Goal: Task Accomplishment & Management: Manage account settings

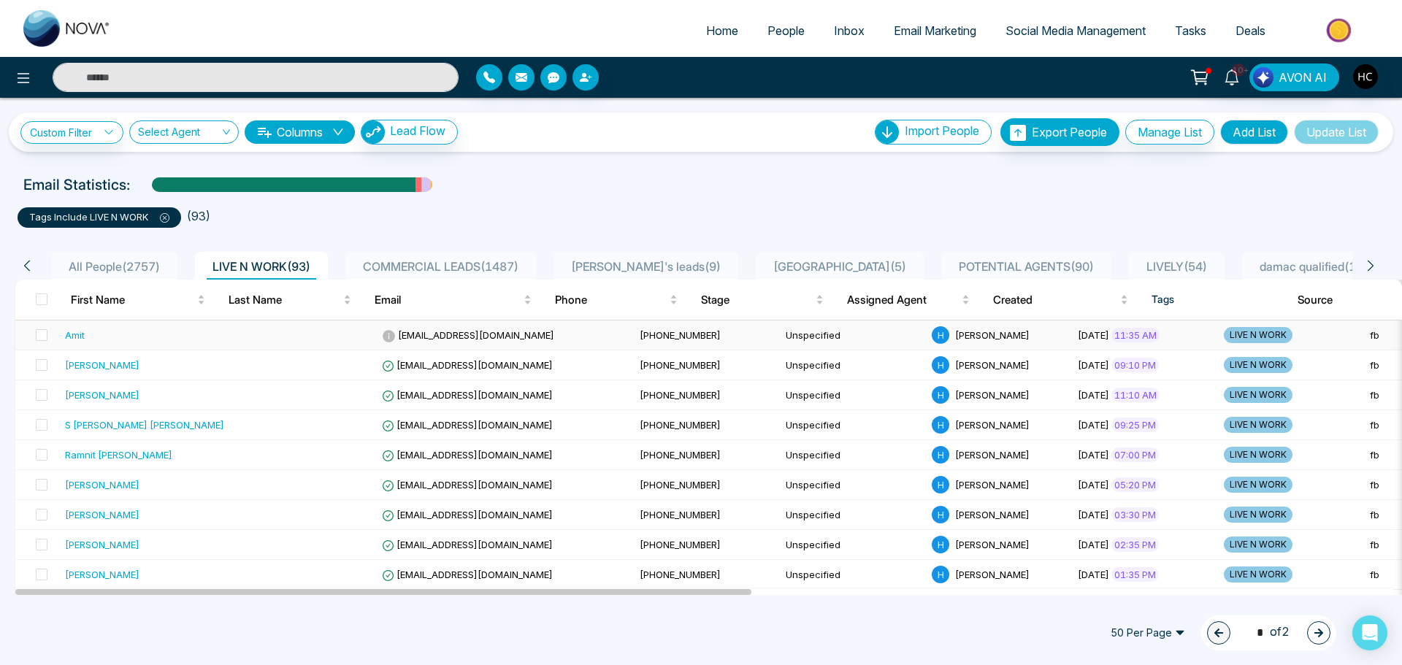
click at [215, 328] on td "Amit" at bounding box center [144, 336] width 171 height 30
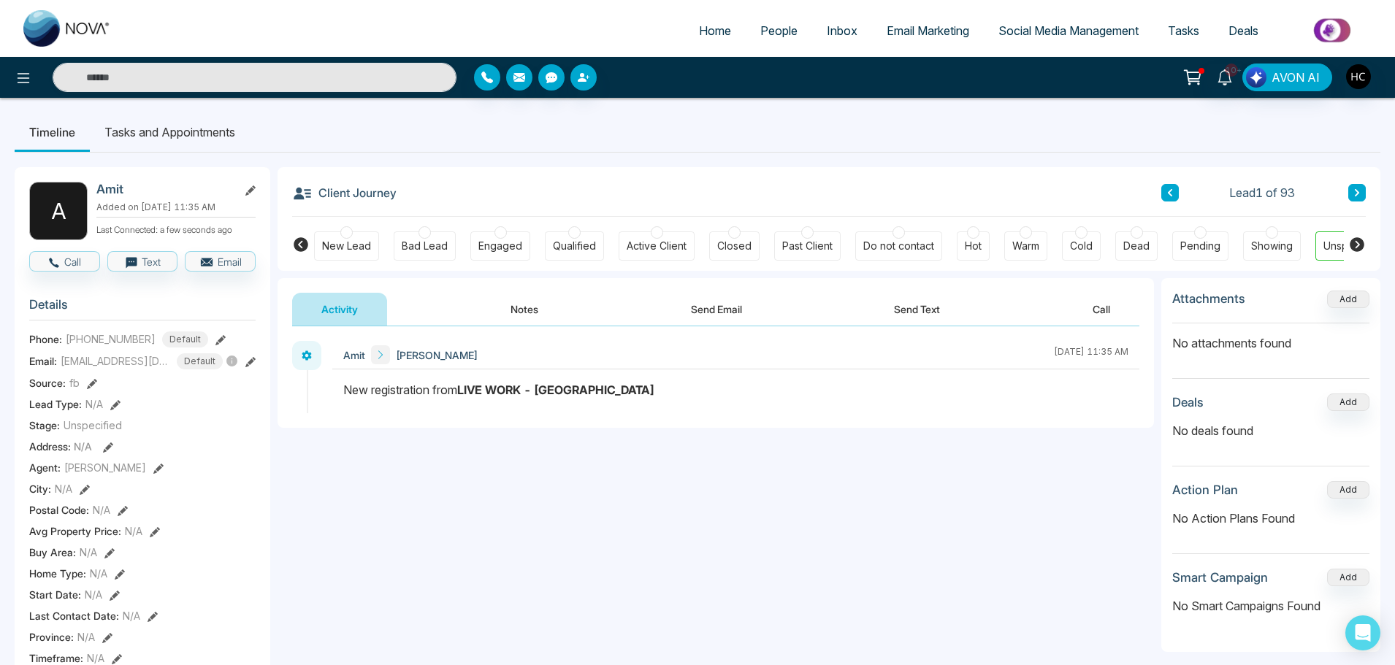
scroll to position [0, 45]
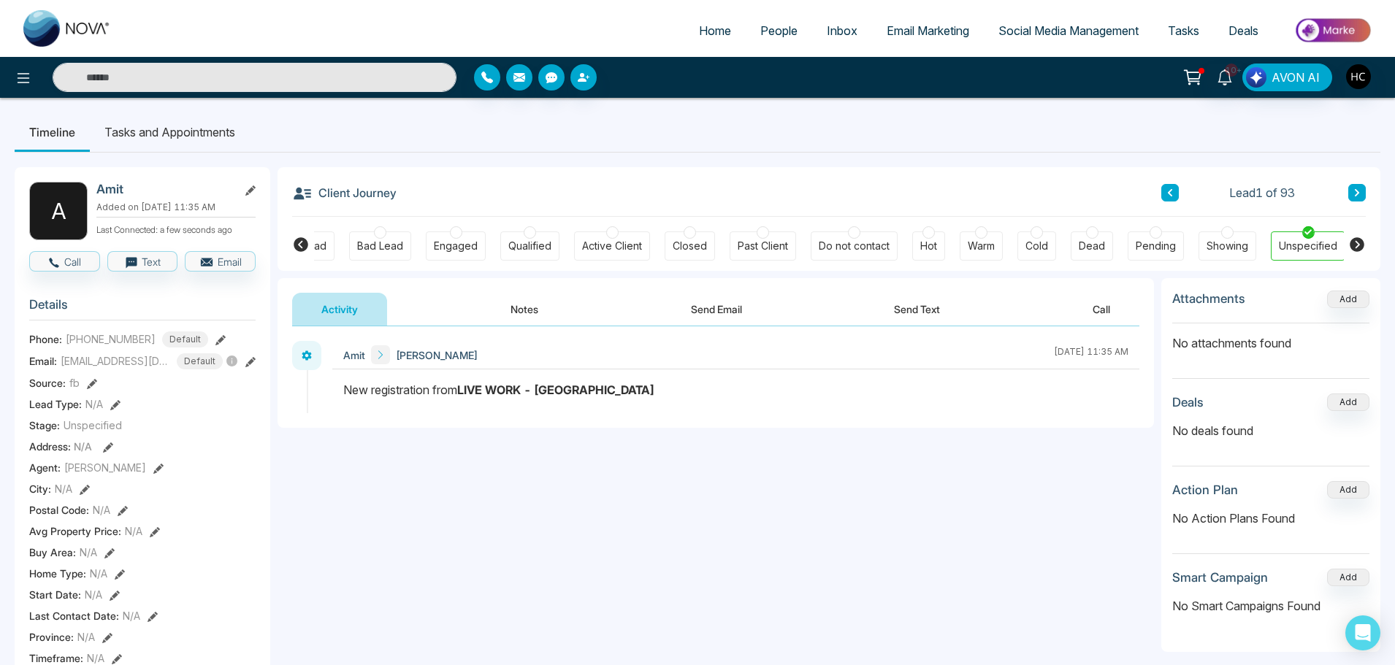
click at [521, 317] on button "Notes" at bounding box center [524, 309] width 86 height 33
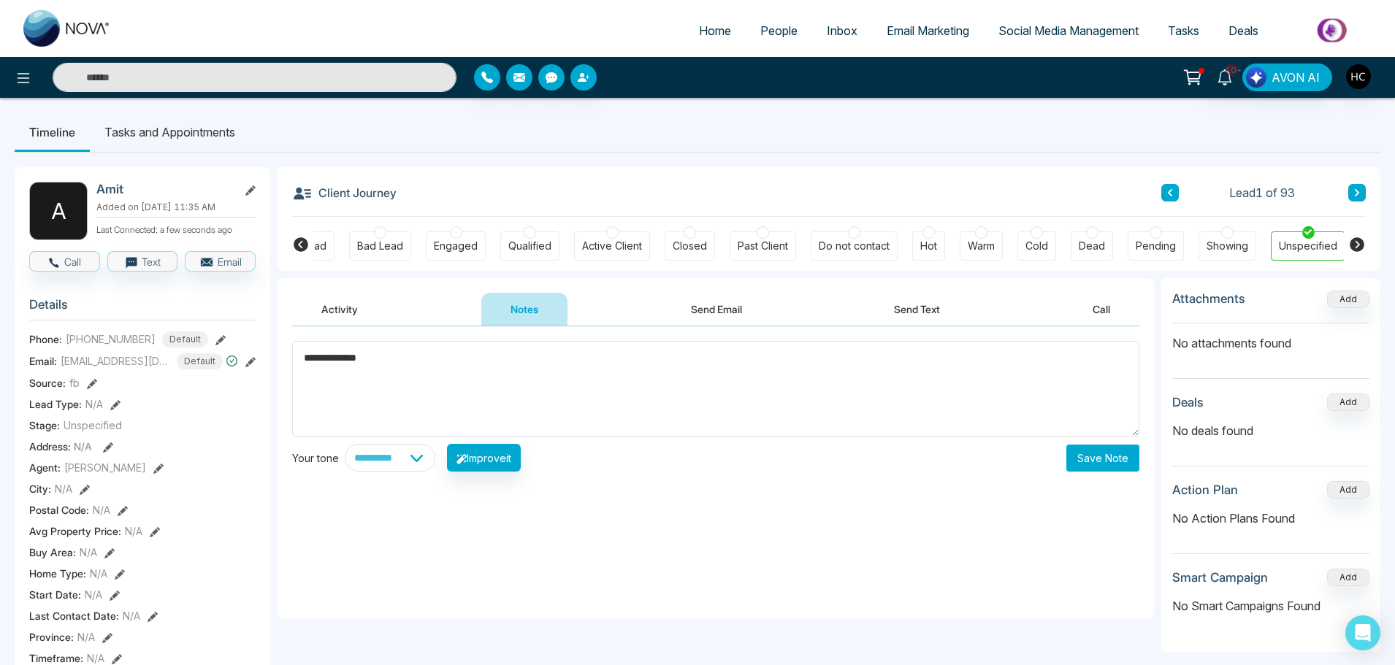
type textarea "**********"
click at [1081, 452] on button "Save Note" at bounding box center [1102, 458] width 73 height 27
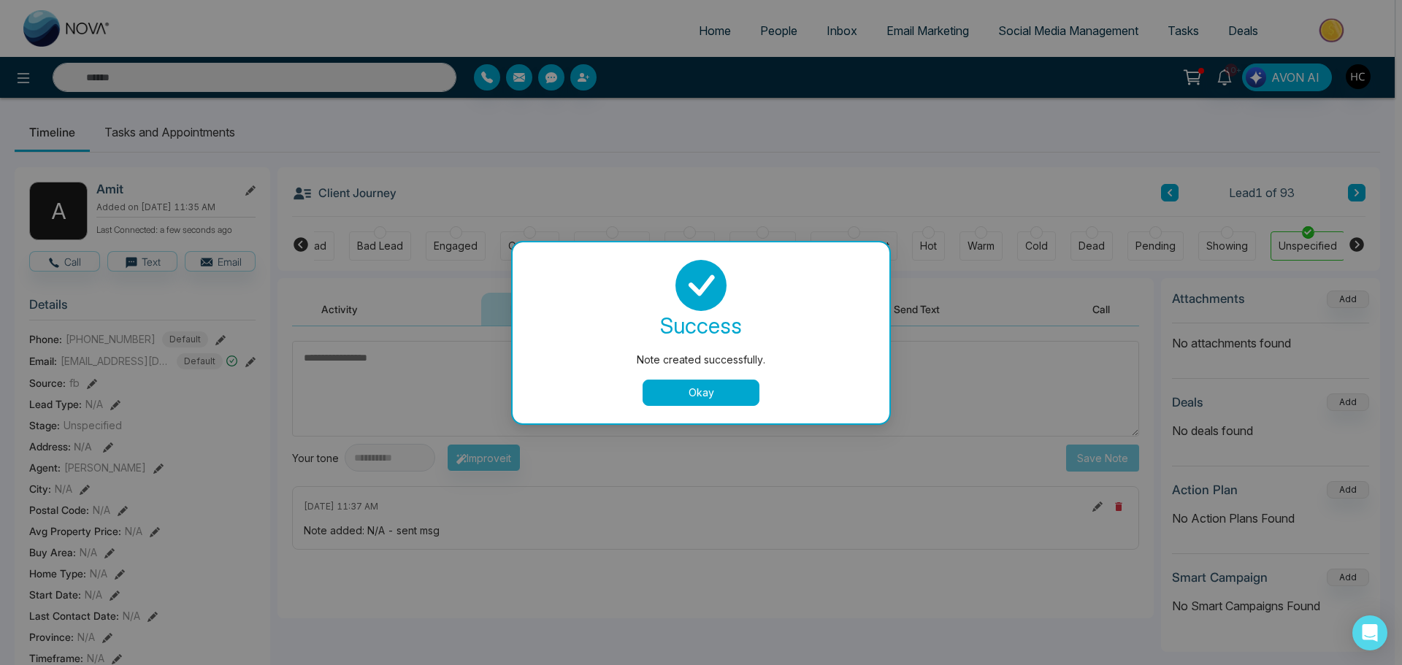
click at [722, 396] on button "Okay" at bounding box center [701, 393] width 117 height 26
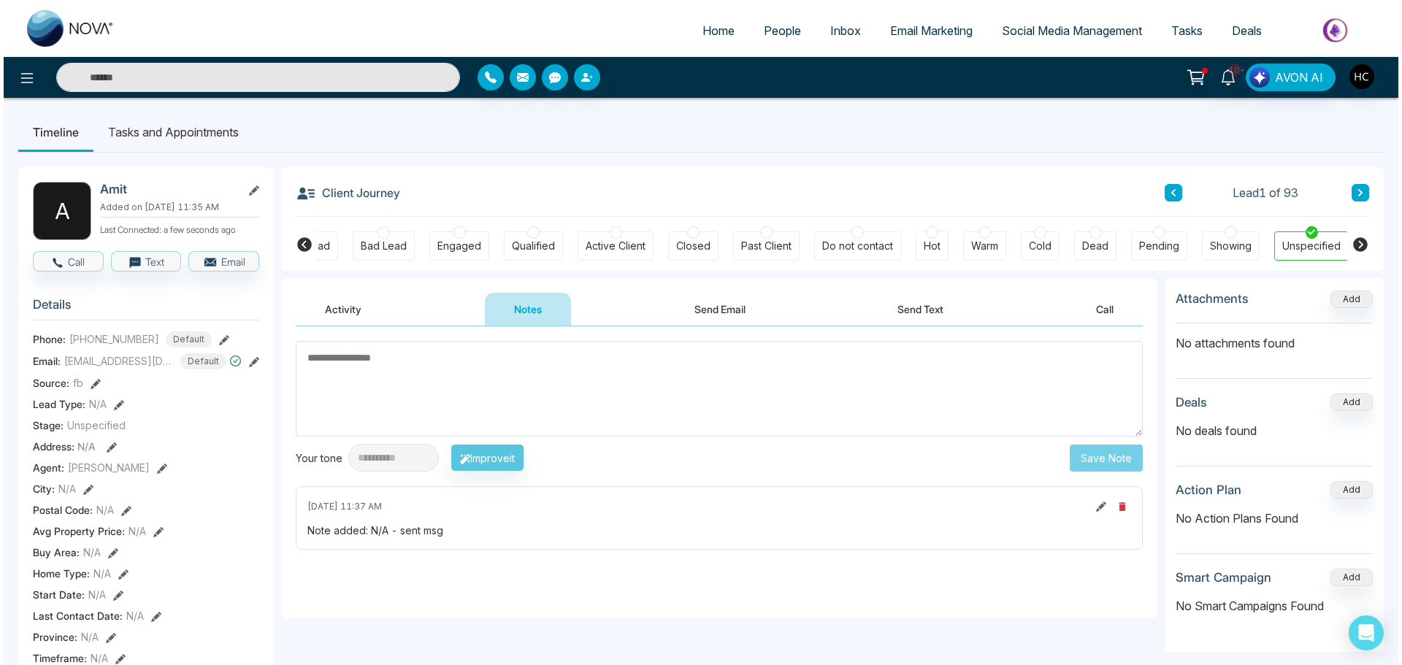
scroll to position [0, 37]
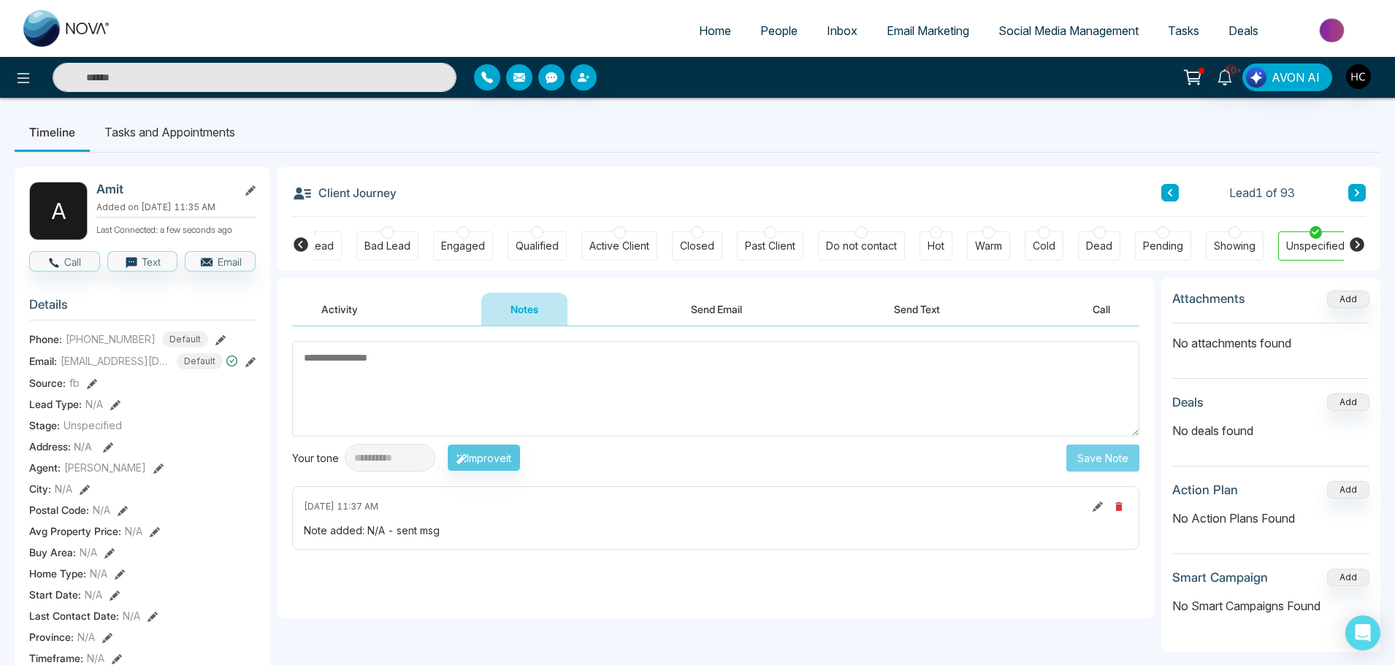
click at [1358, 192] on icon at bounding box center [1356, 192] width 4 height 7
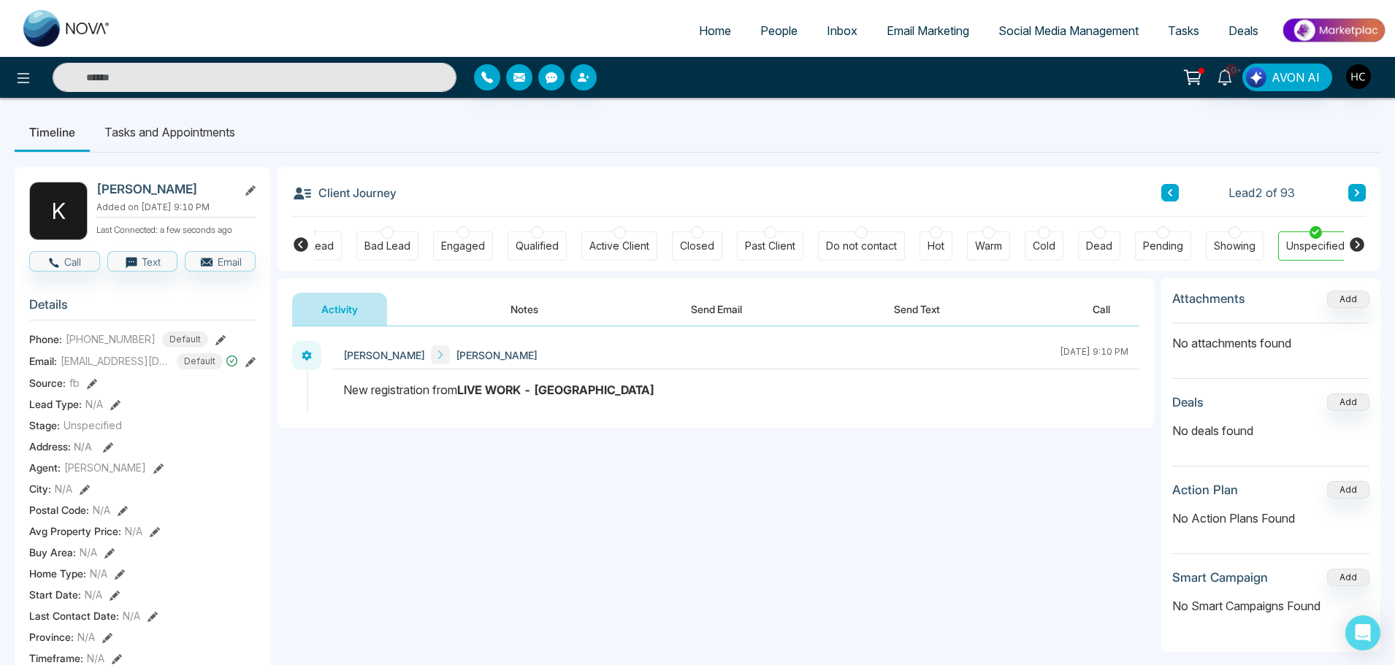
click at [514, 299] on button "Notes" at bounding box center [524, 309] width 86 height 33
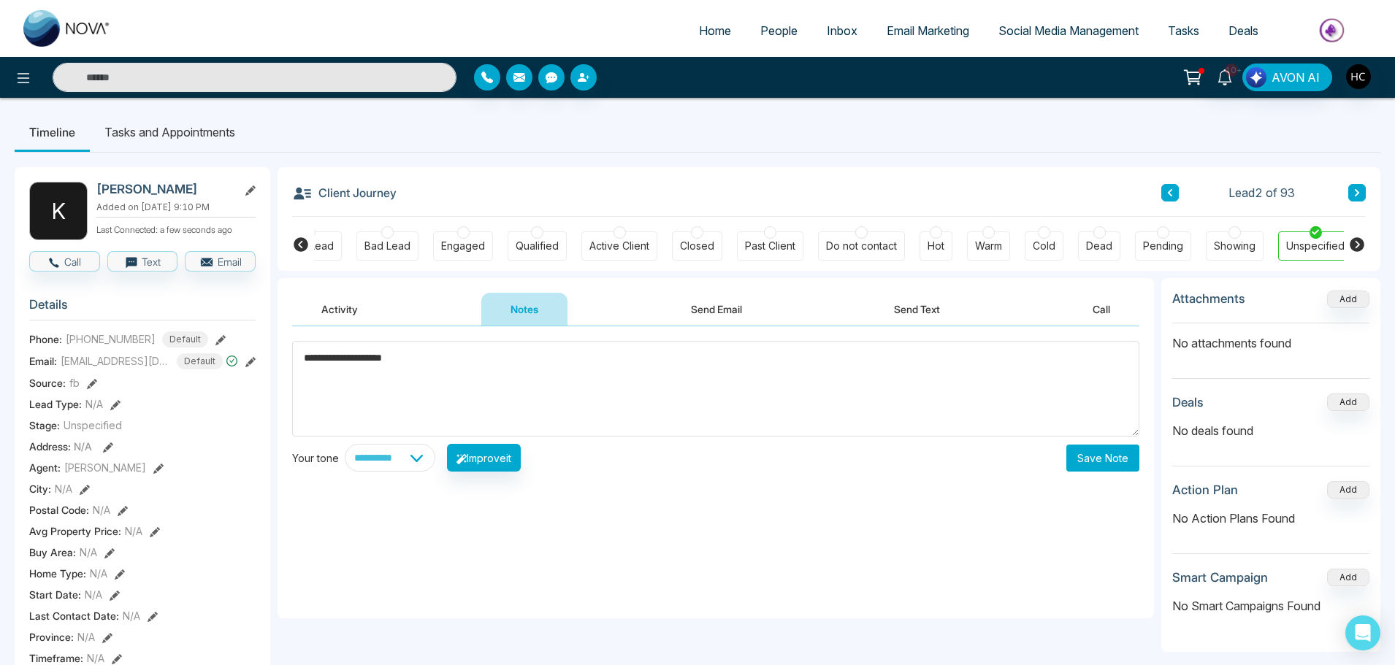
type textarea "**********"
click at [1096, 460] on button "Save Note" at bounding box center [1102, 458] width 73 height 27
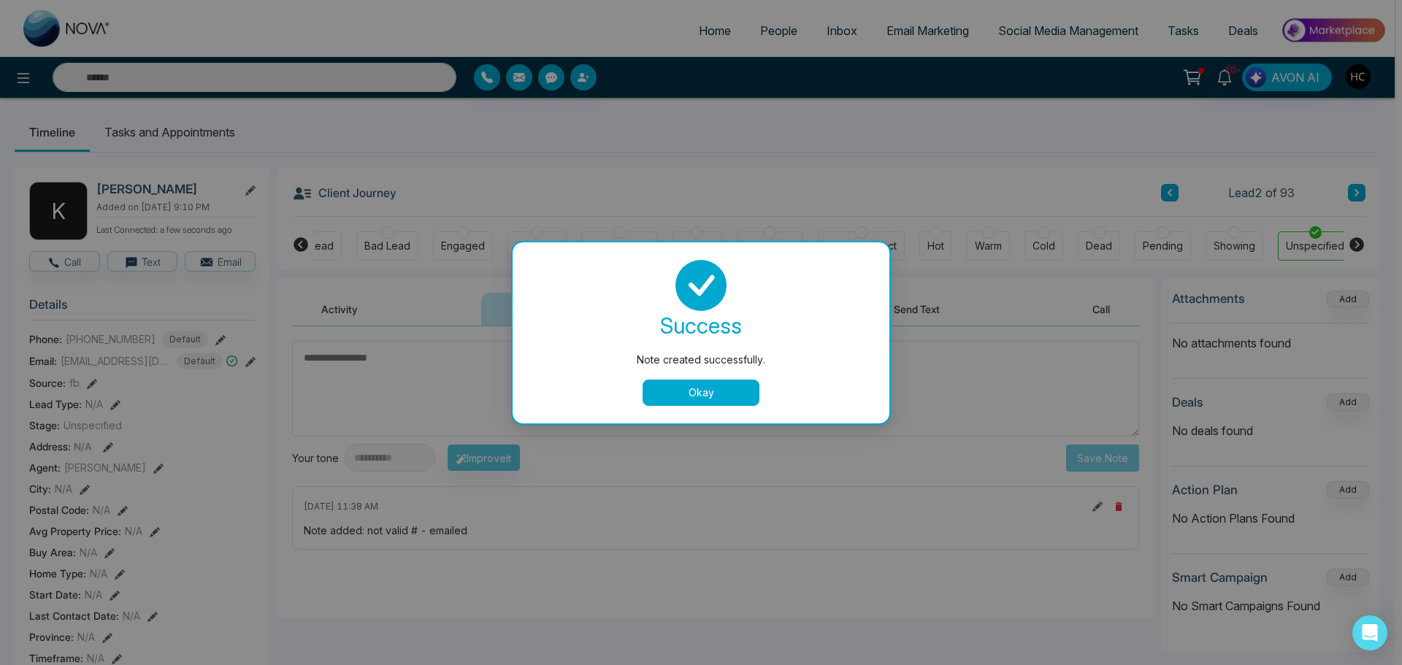
click at [699, 380] on button "Okay" at bounding box center [701, 393] width 117 height 26
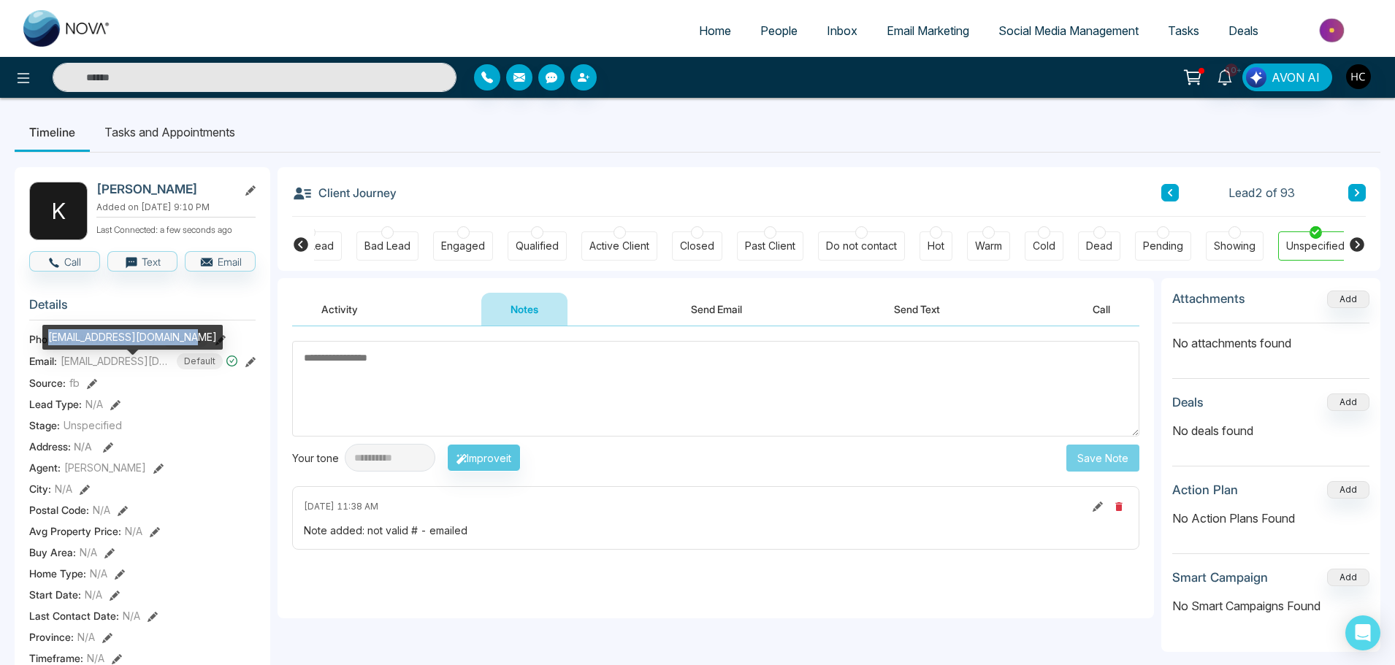
drag, startPoint x: 183, startPoint y: 332, endPoint x: 70, endPoint y: 338, distance: 112.6
click at [48, 337] on div "[EMAIL_ADDRESS][DOMAIN_NAME]" at bounding box center [132, 337] width 180 height 25
copy div "[EMAIL_ADDRESS][DOMAIN_NAME]"
click at [1353, 190] on icon at bounding box center [1356, 192] width 7 height 9
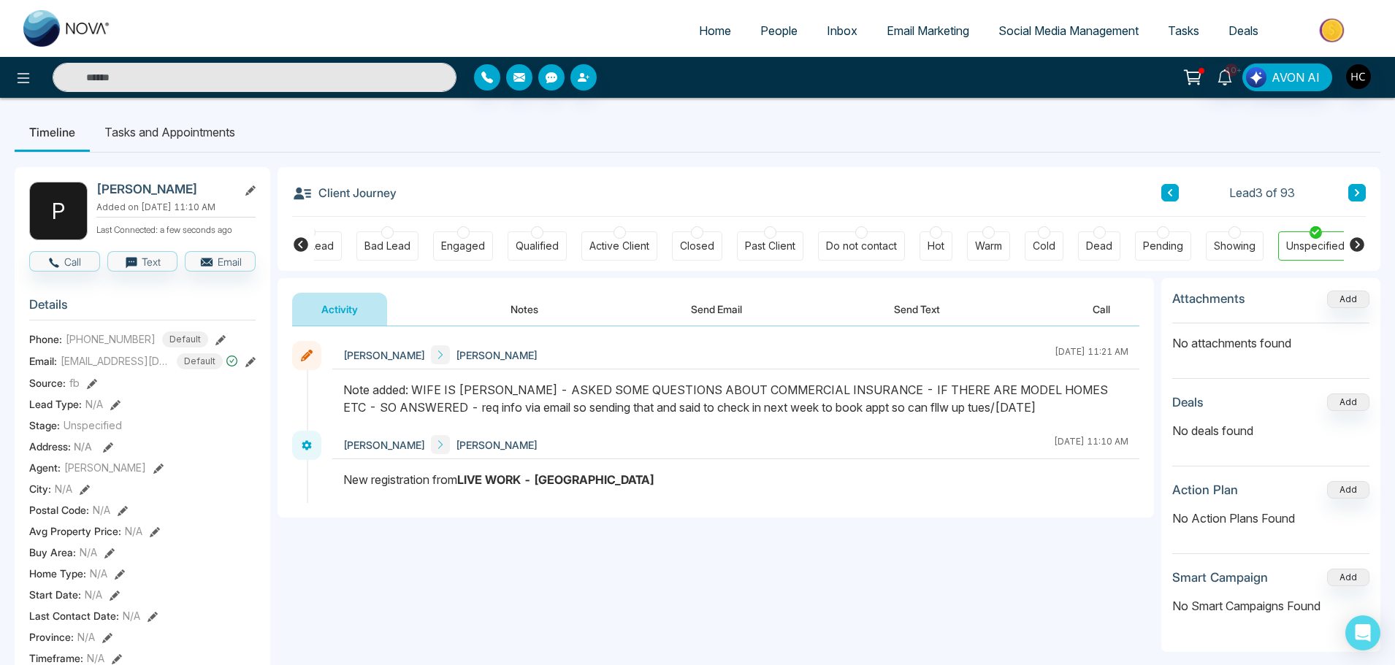
click at [524, 312] on button "Notes" at bounding box center [524, 309] width 86 height 33
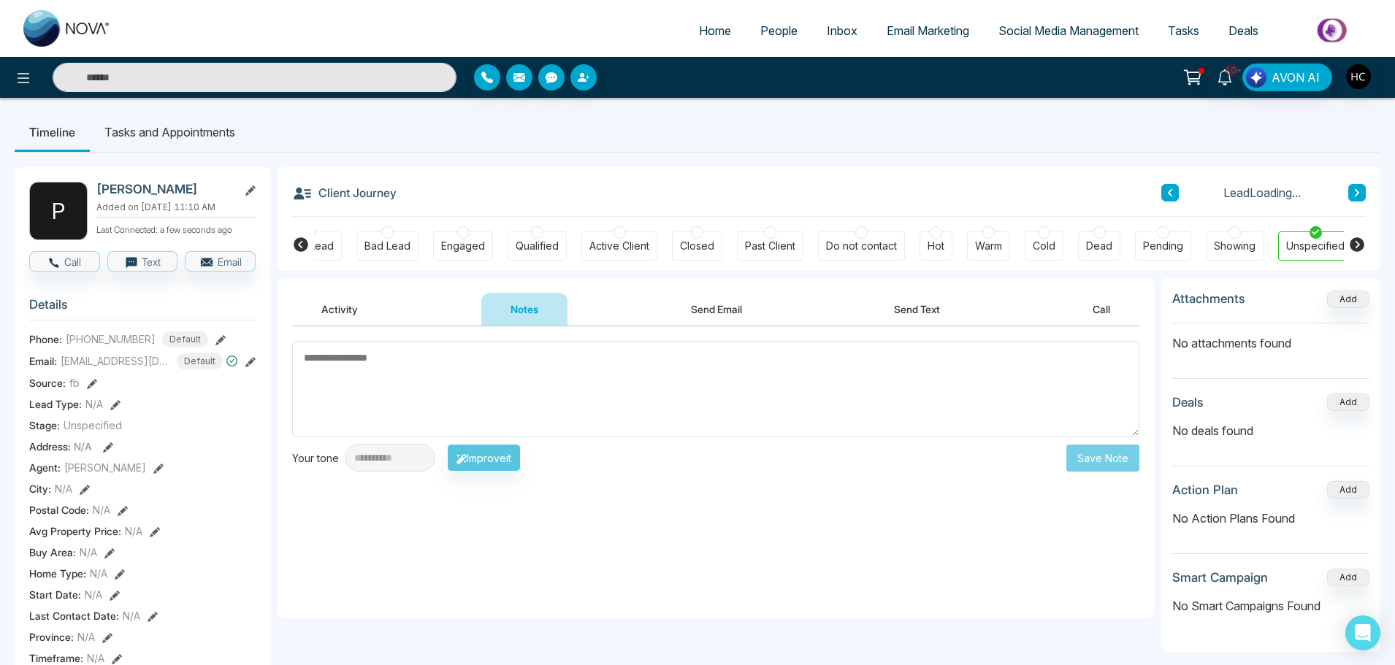
click at [526, 401] on textarea at bounding box center [715, 389] width 847 height 96
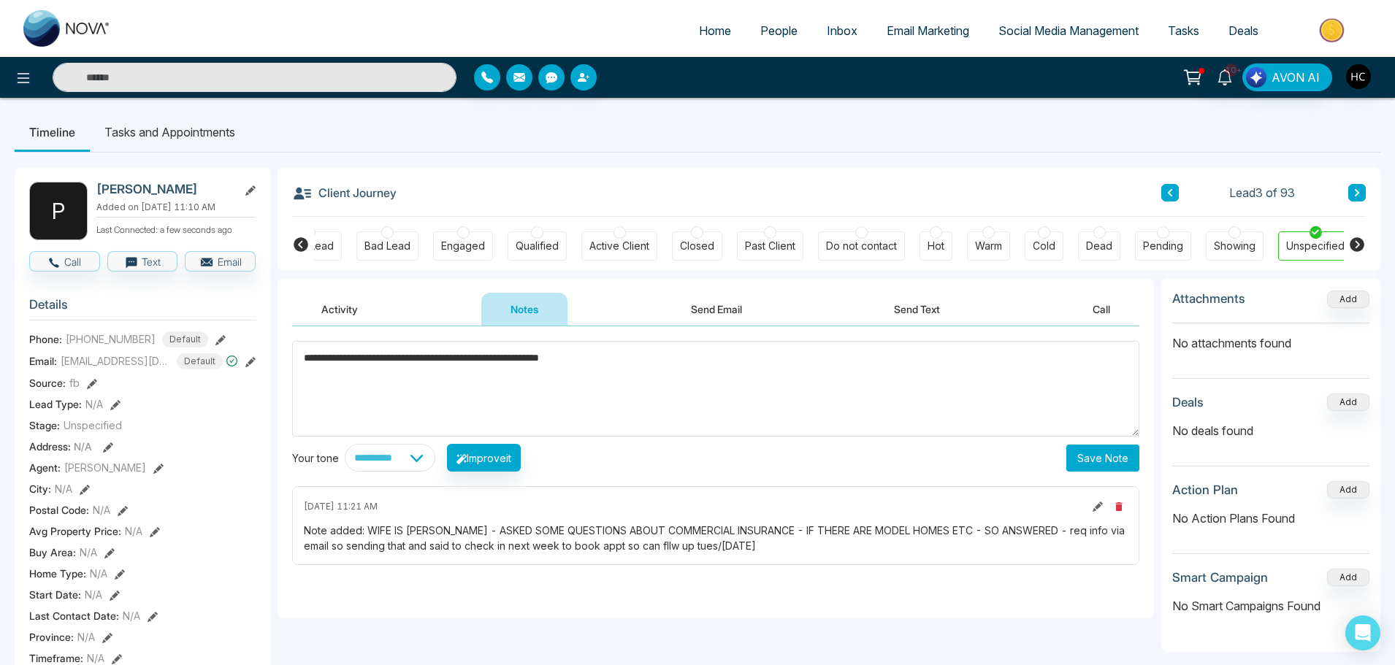
type textarea "**********"
click at [1074, 453] on button "Save Note" at bounding box center [1102, 458] width 73 height 27
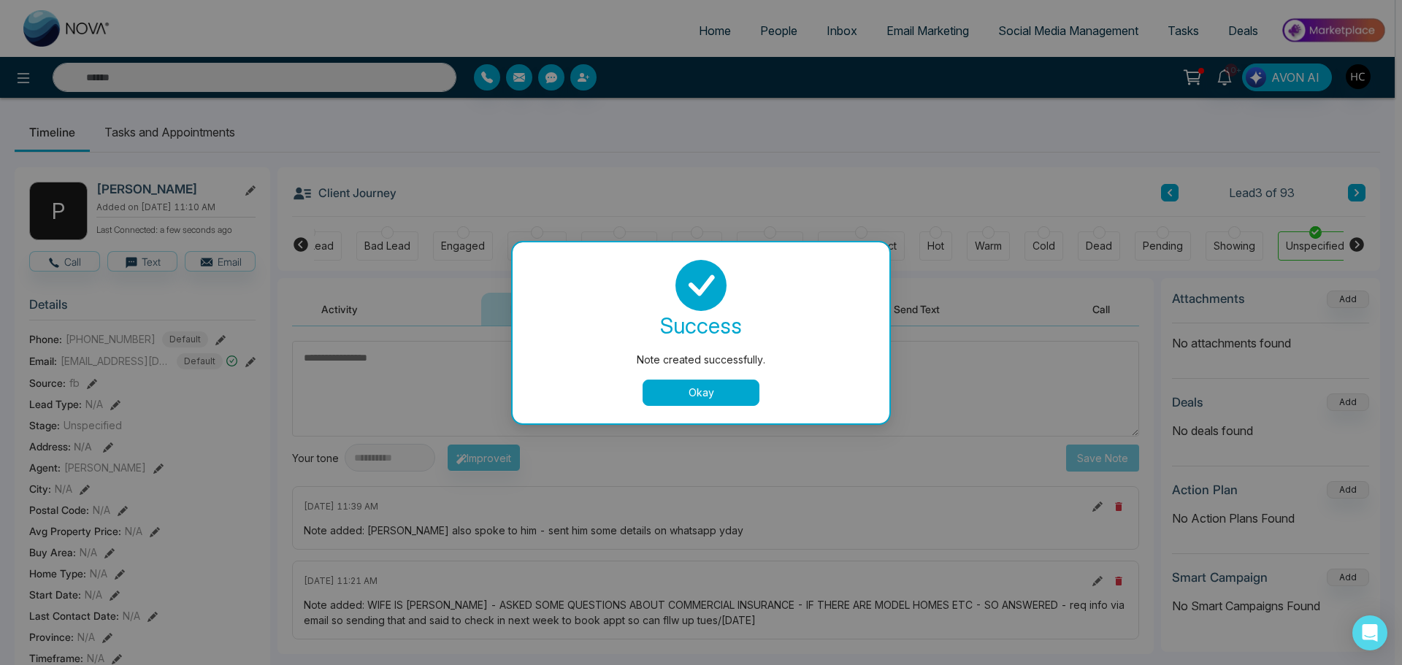
click at [704, 394] on button "Okay" at bounding box center [701, 393] width 117 height 26
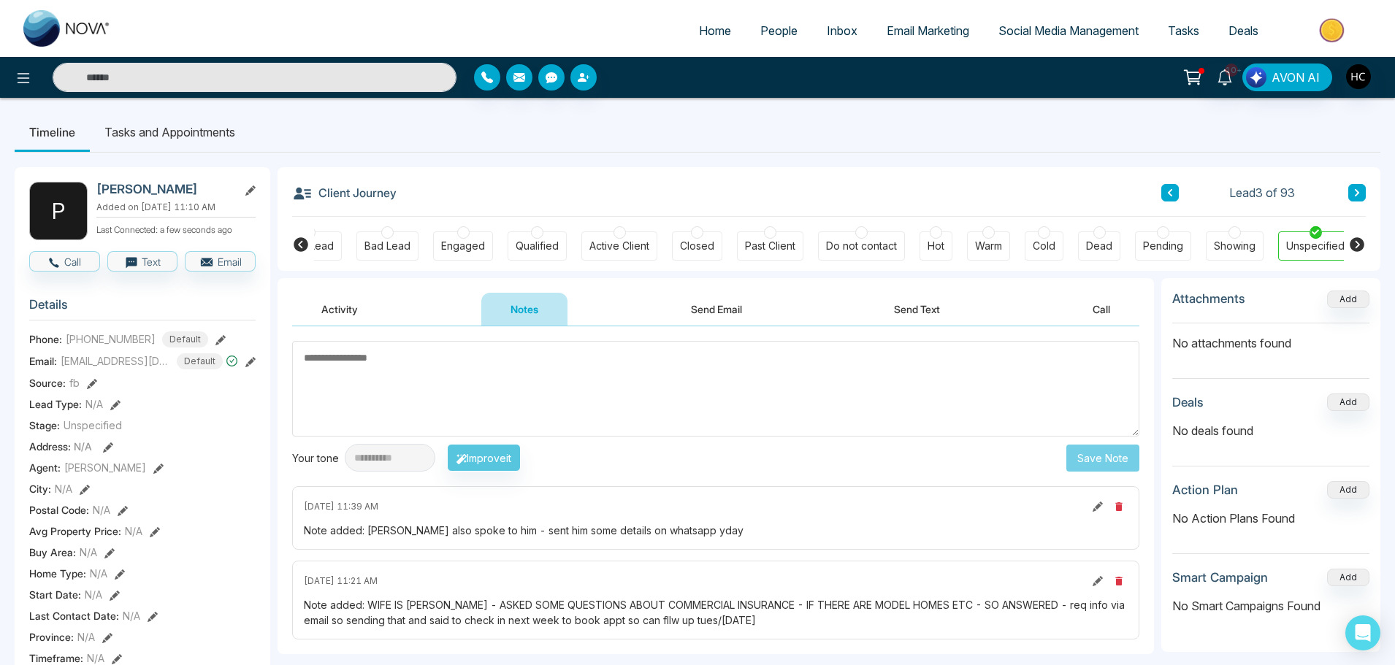
click at [399, 356] on textarea at bounding box center [715, 389] width 847 height 96
click at [781, 31] on span "People" at bounding box center [778, 30] width 37 height 15
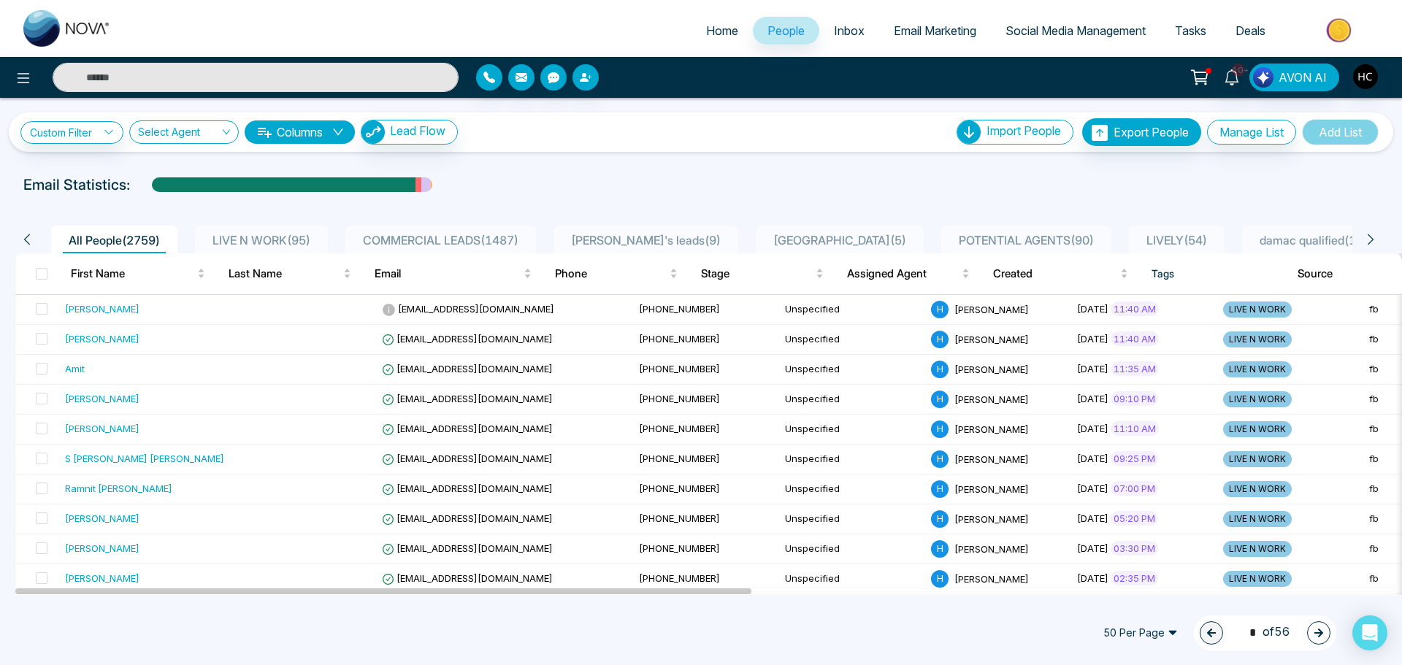
click at [269, 240] on span "LIVE N WORK ( 95 )" at bounding box center [262, 240] width 110 height 15
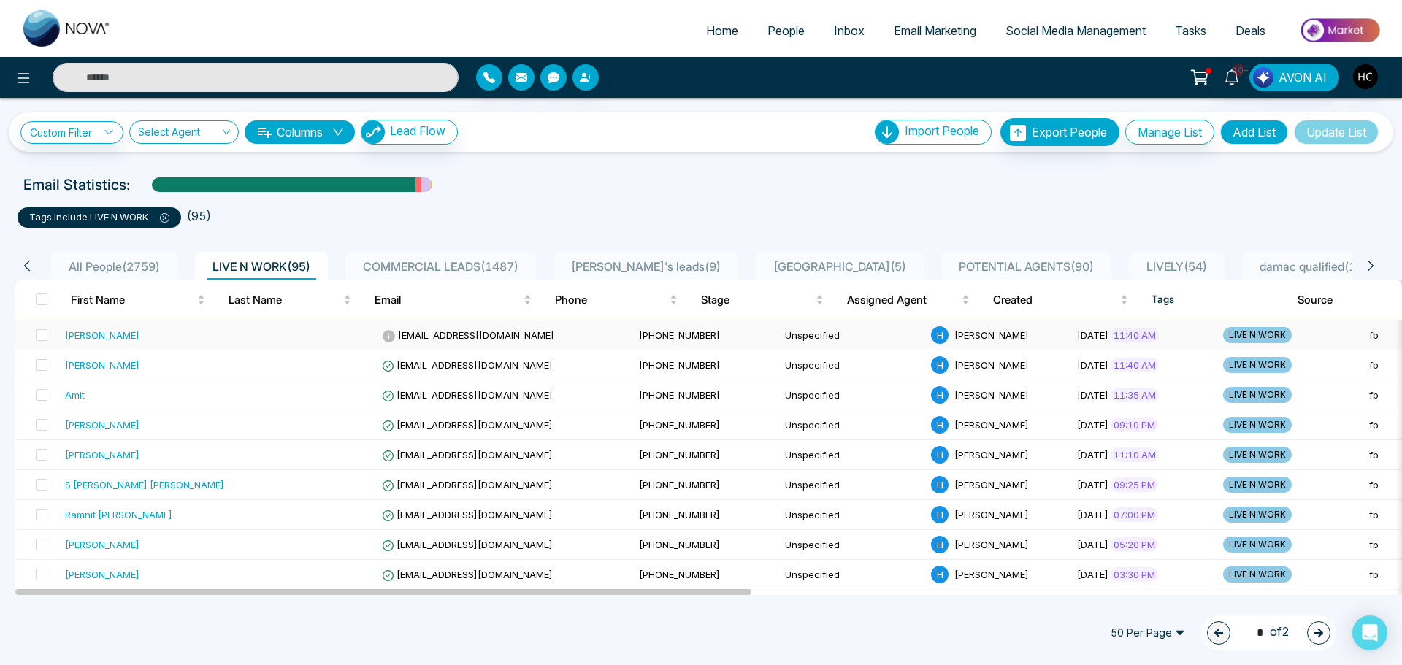
click at [161, 326] on td "[PERSON_NAME]" at bounding box center [144, 336] width 171 height 30
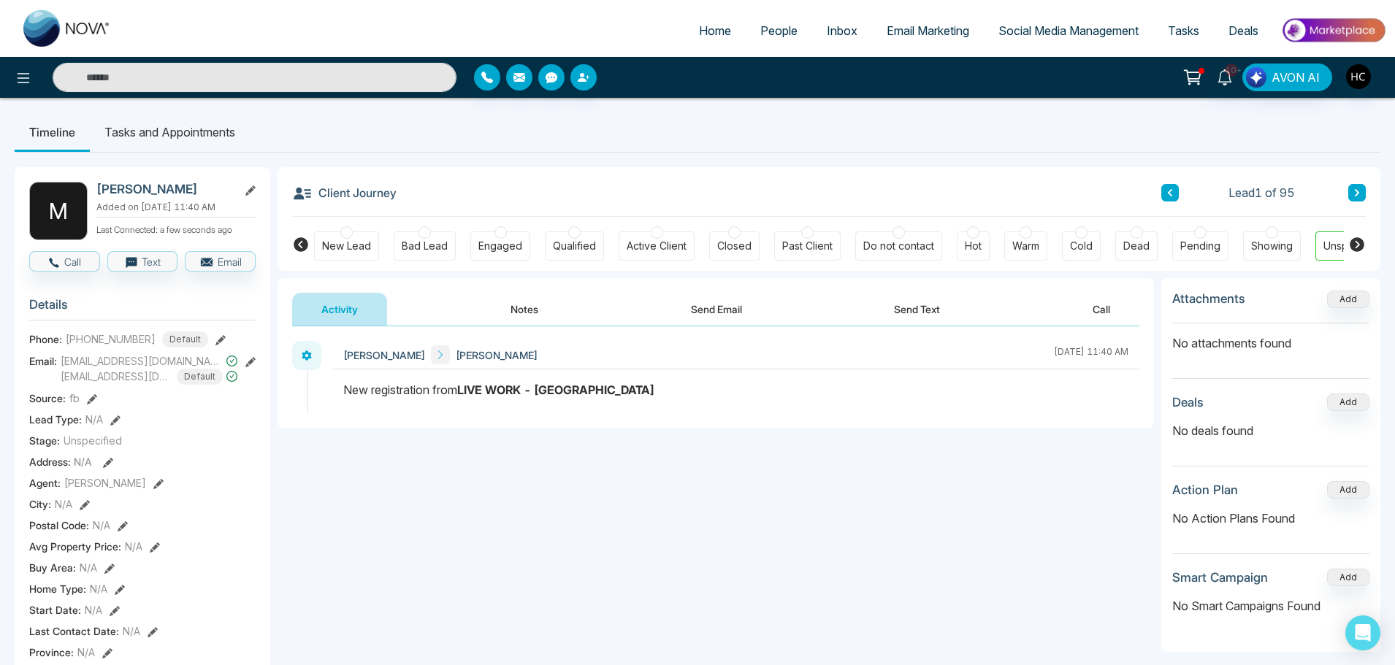
click at [521, 304] on button "Notes" at bounding box center [524, 309] width 86 height 33
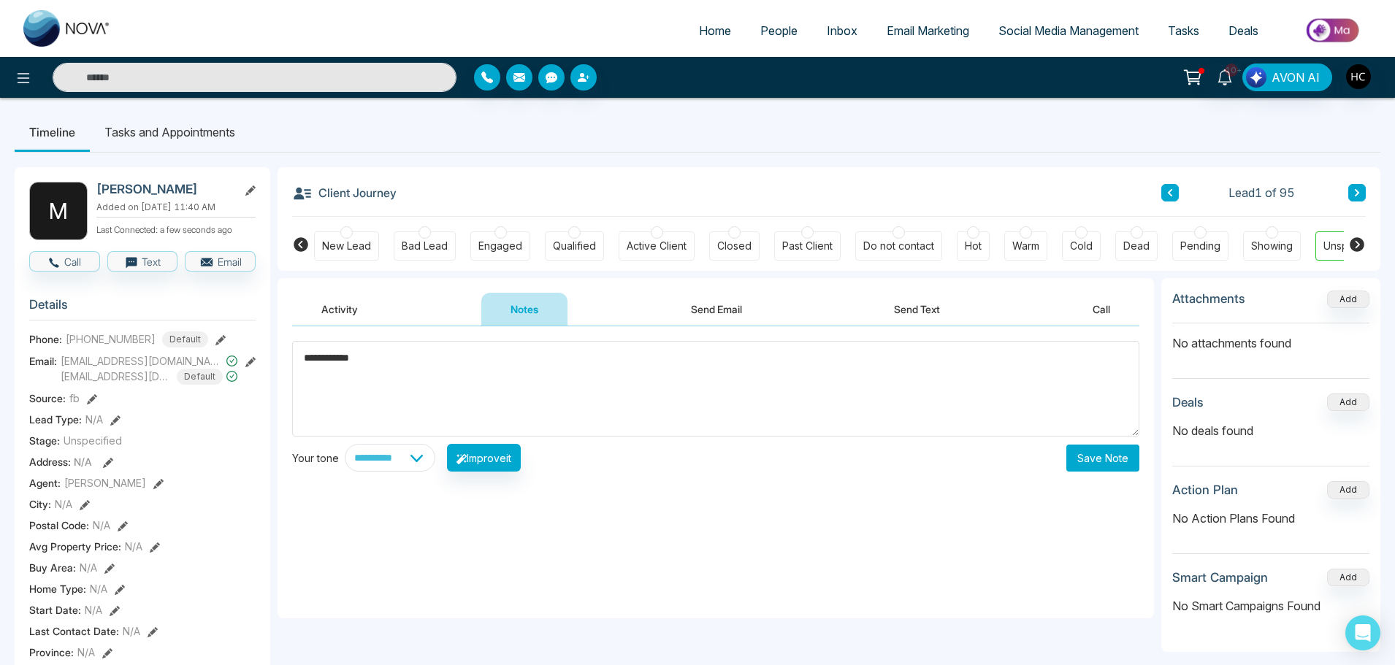
type textarea "**********"
click at [1105, 472] on div "**********" at bounding box center [715, 458] width 847 height 28
click at [1100, 464] on button "Save Note" at bounding box center [1102, 458] width 73 height 27
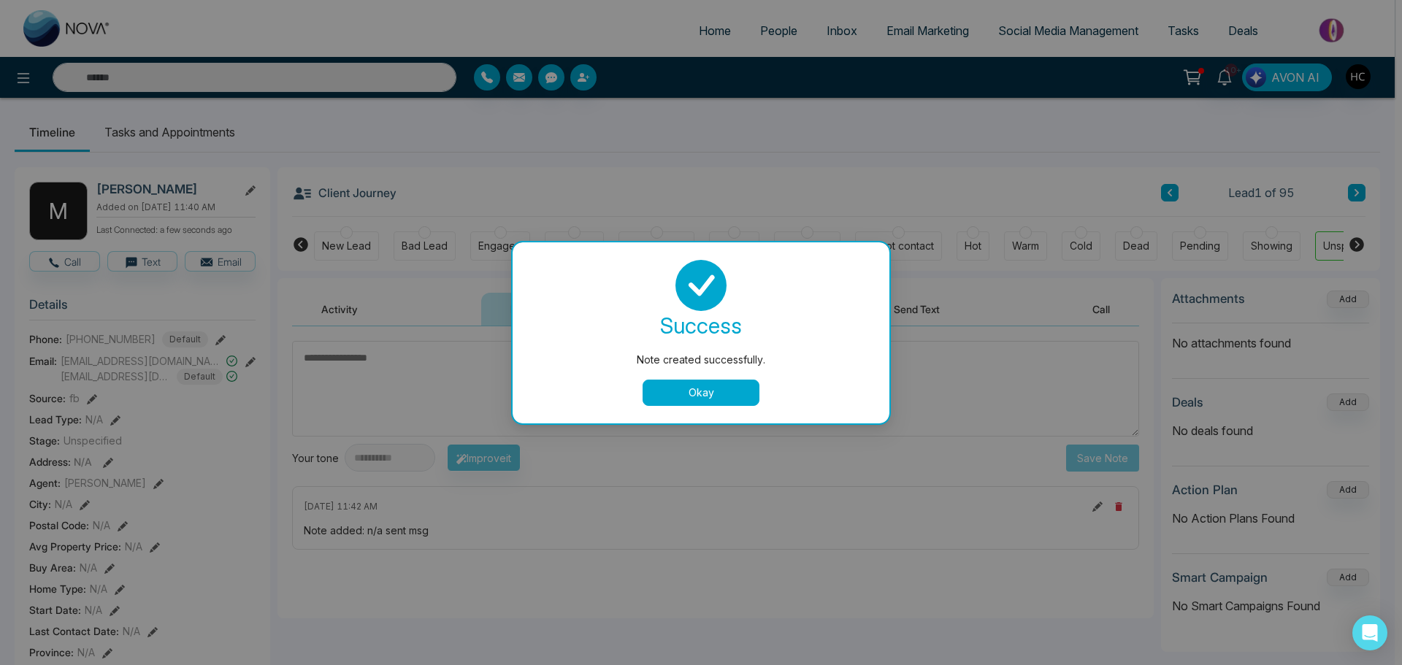
click at [733, 393] on button "Okay" at bounding box center [701, 393] width 117 height 26
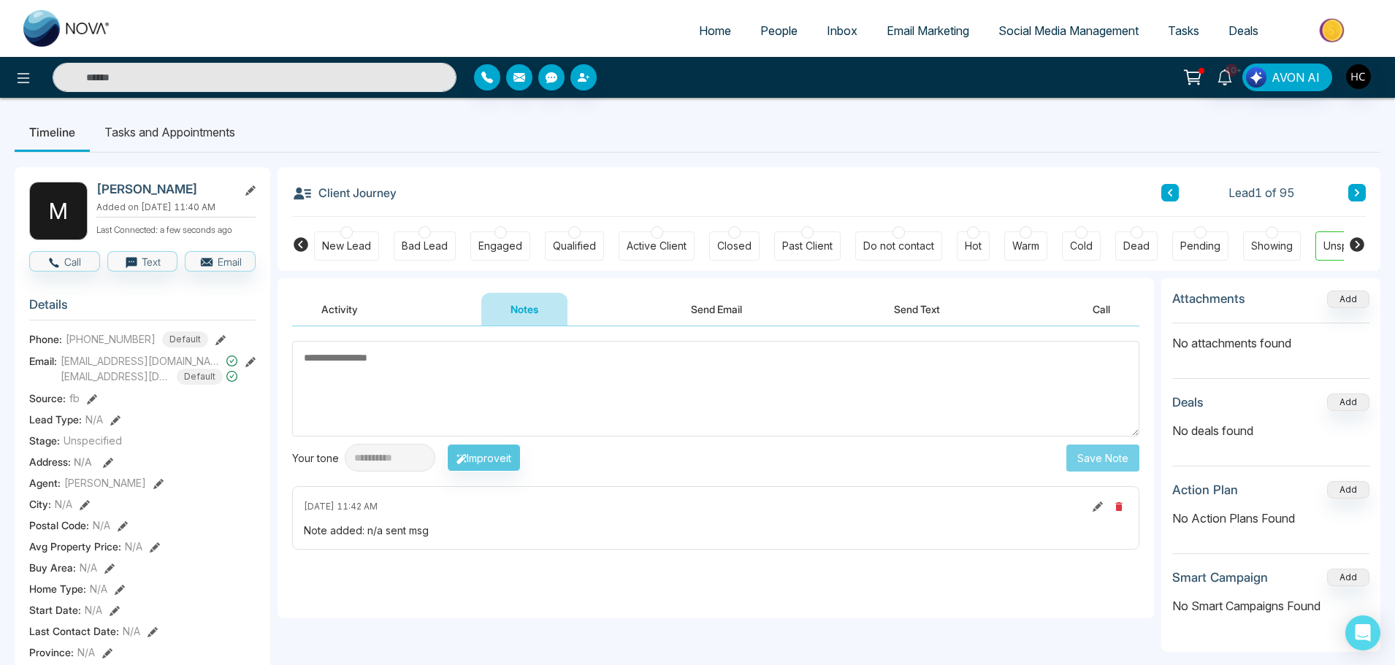
click at [1348, 189] on button at bounding box center [1357, 193] width 18 height 18
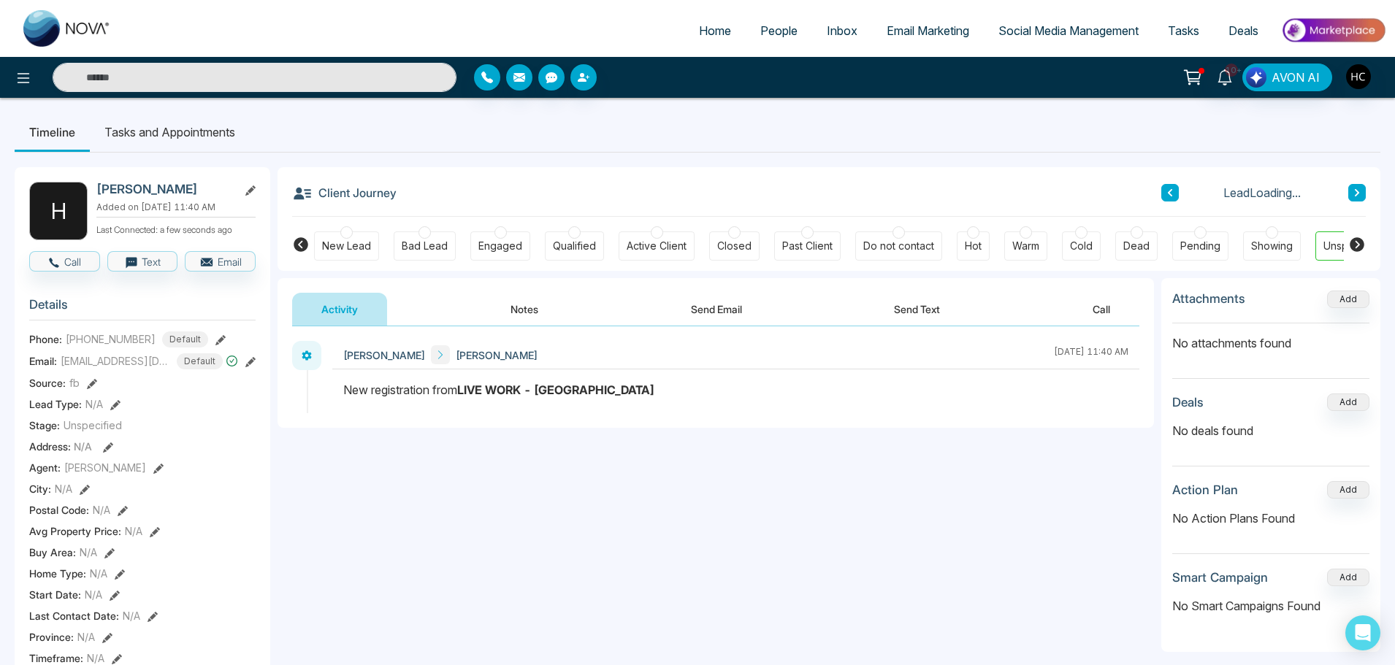
click at [527, 313] on button "Notes" at bounding box center [524, 309] width 86 height 33
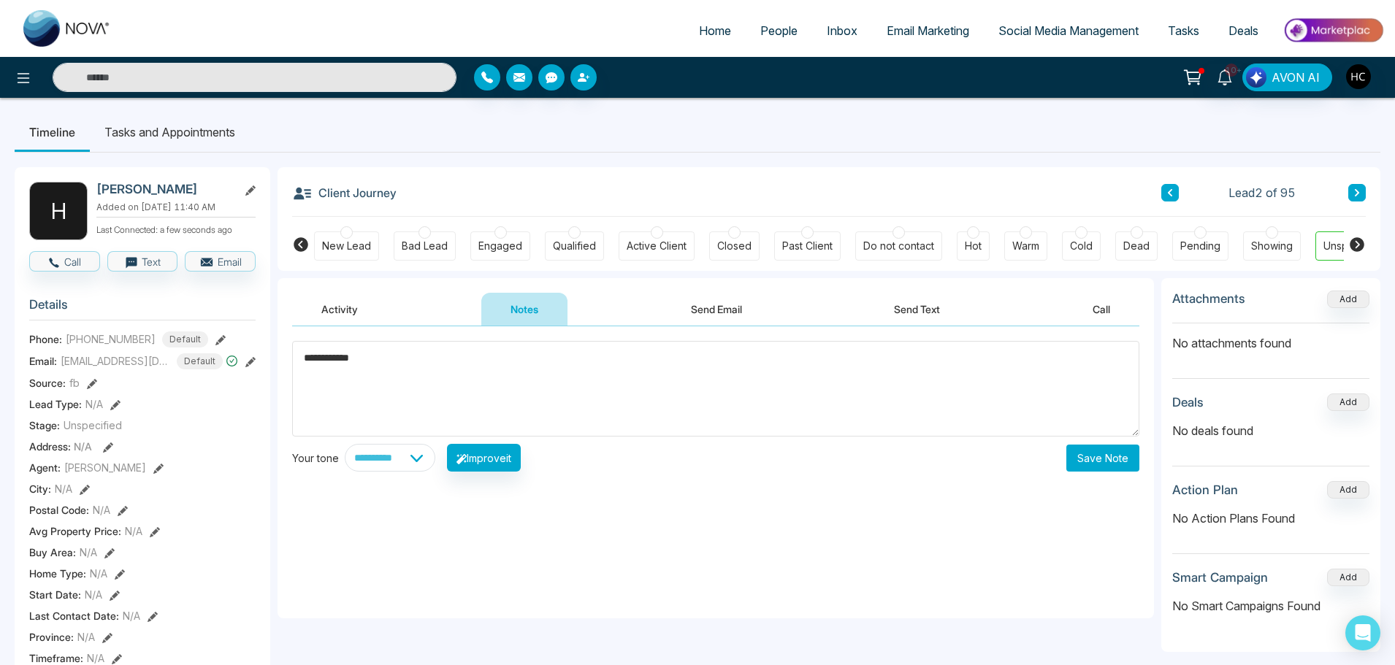
type textarea "**********"
click at [1095, 454] on button "Save Note" at bounding box center [1102, 458] width 73 height 27
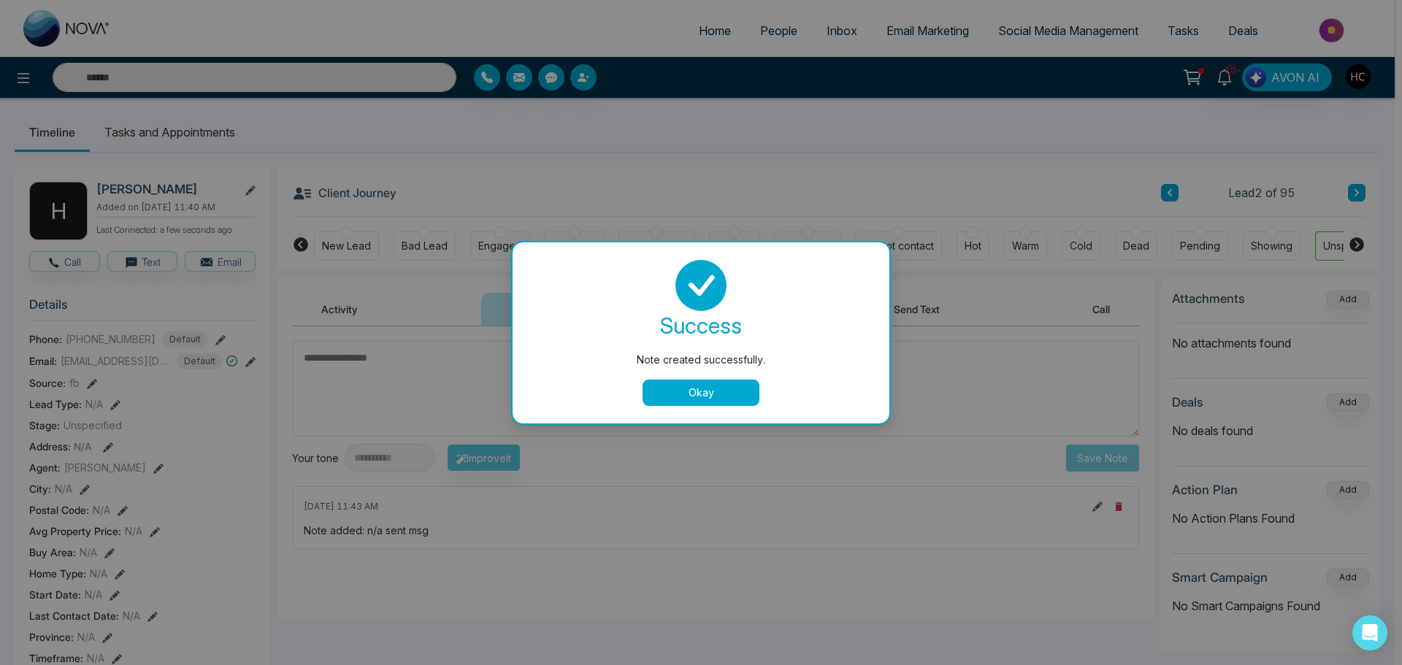
click at [728, 388] on button "Okay" at bounding box center [701, 393] width 117 height 26
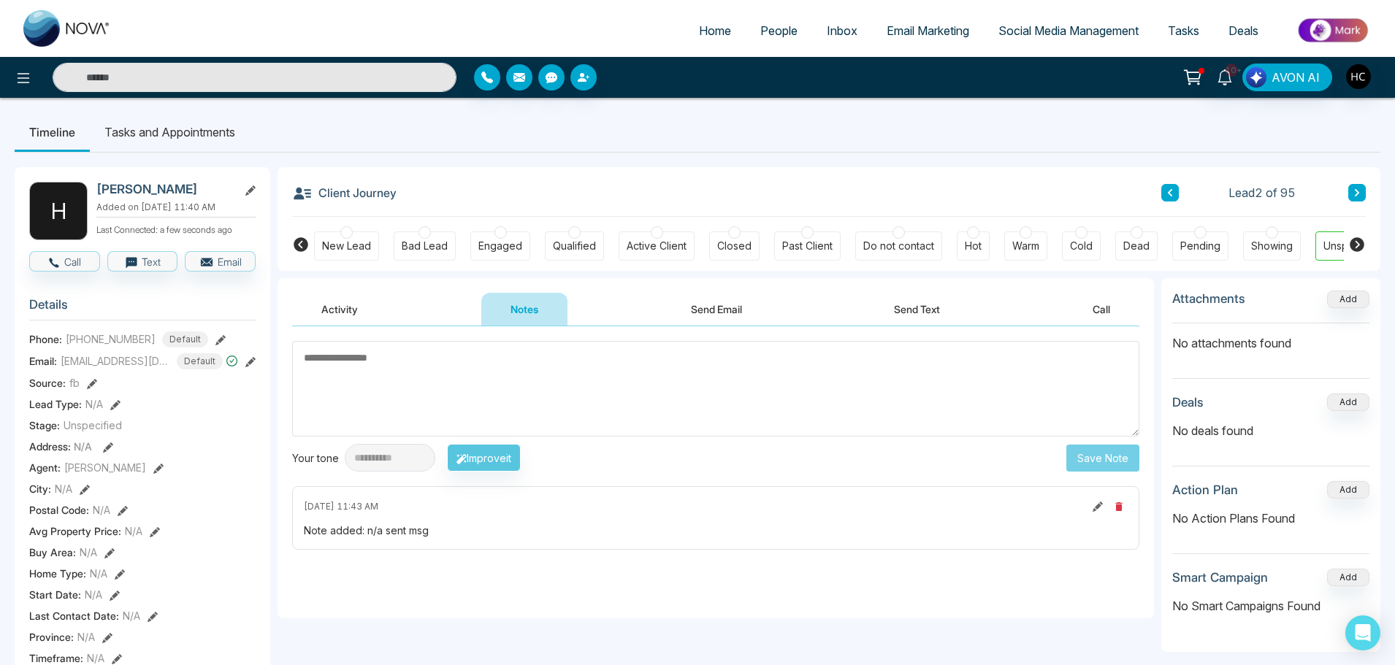
click at [1357, 186] on button at bounding box center [1357, 193] width 18 height 18
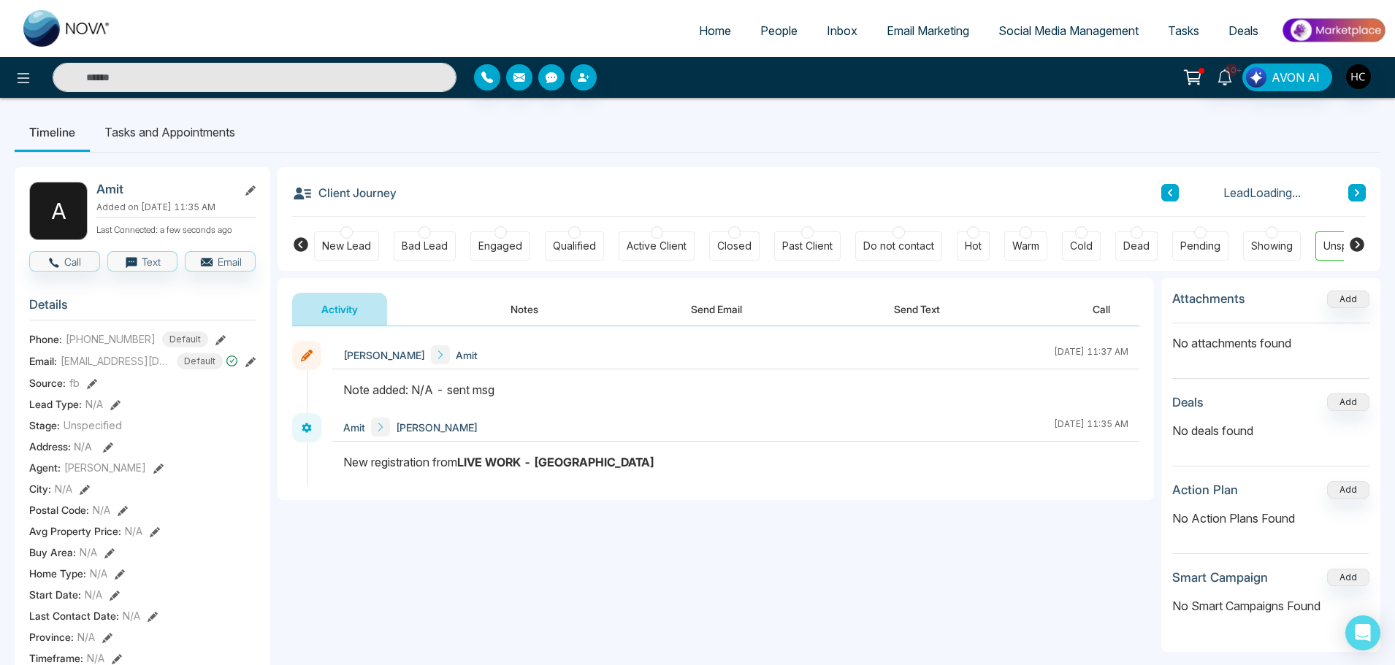
click at [763, 31] on span "People" at bounding box center [778, 30] width 37 height 15
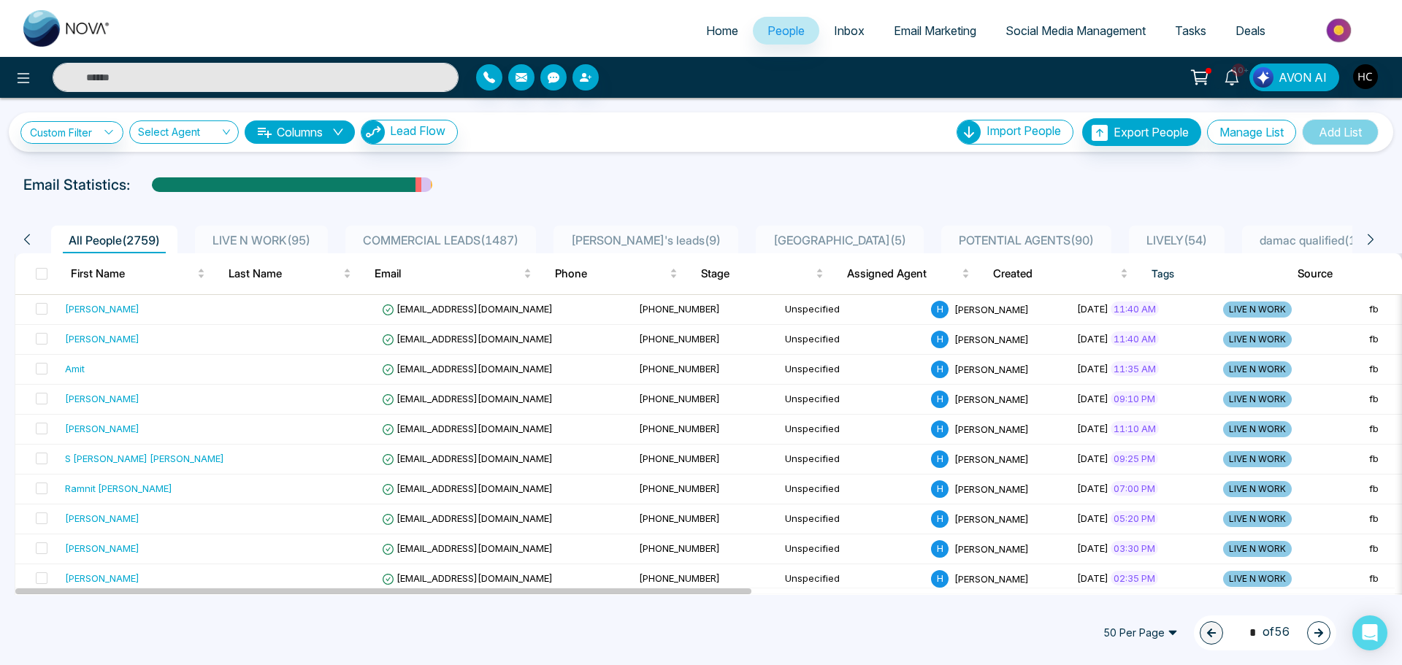
click at [275, 236] on span "LIVE N WORK ( 95 )" at bounding box center [262, 240] width 110 height 15
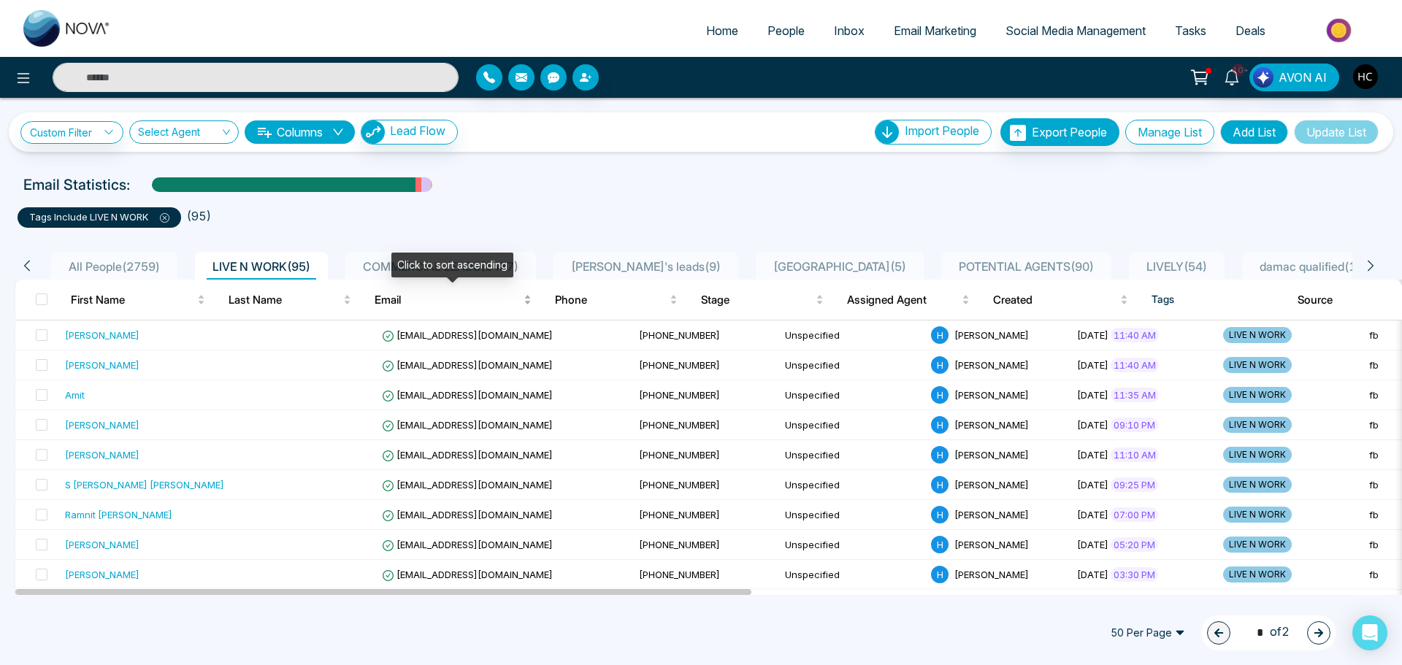
scroll to position [73, 0]
